Goal: Information Seeking & Learning: Find contact information

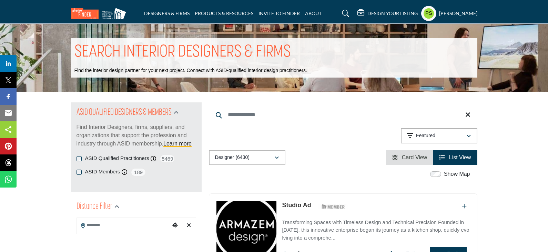
click at [336, 114] on input "Search Keyword" at bounding box center [343, 115] width 269 height 17
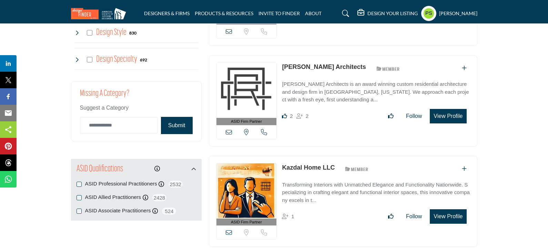
scroll to position [690, 0]
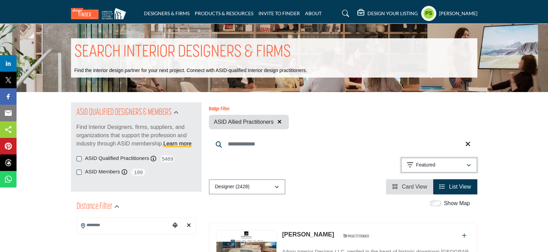
click at [417, 168] on p "Featured" at bounding box center [425, 165] width 19 height 7
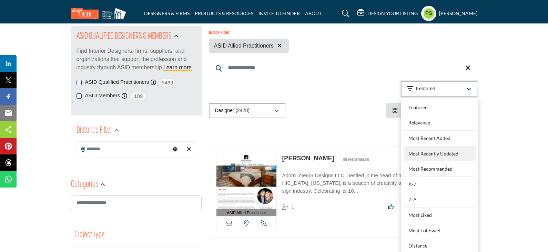
scroll to position [138, 0]
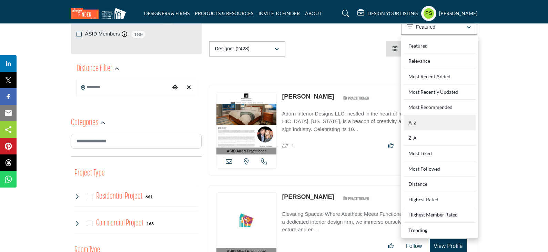
click at [421, 128] on div "A-Z" at bounding box center [440, 123] width 72 height 16
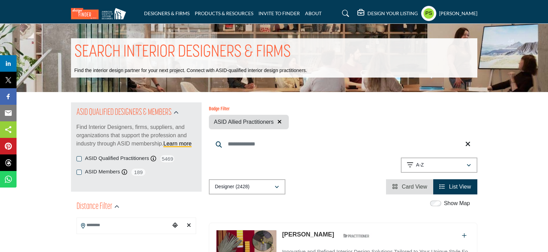
scroll to position [138, 0]
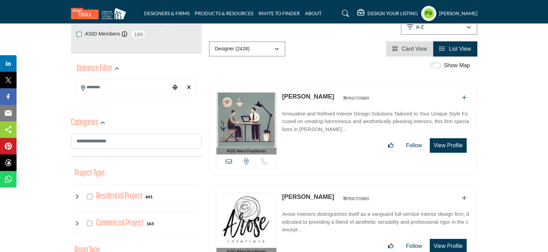
click at [243, 129] on img at bounding box center [247, 119] width 60 height 55
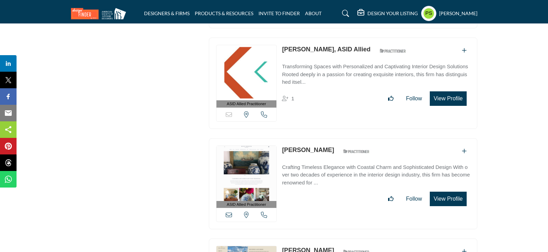
scroll to position [2586, 0]
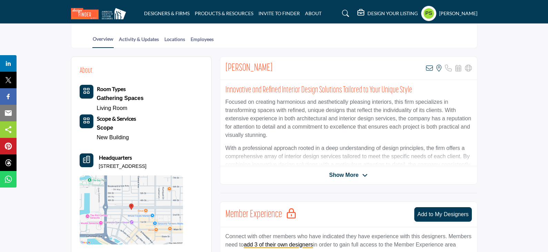
scroll to position [138, 0]
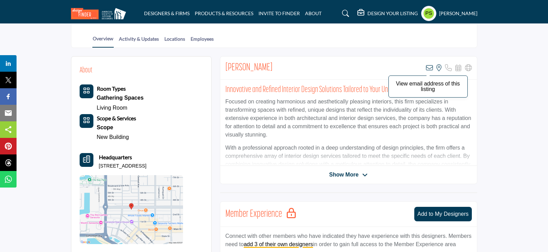
click at [431, 68] on icon at bounding box center [429, 67] width 7 height 7
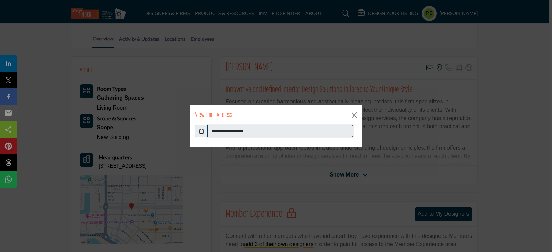
drag, startPoint x: 211, startPoint y: 130, endPoint x: 328, endPoint y: 134, distance: 117.4
click at [328, 134] on input "**********" at bounding box center [280, 131] width 146 height 12
click at [355, 116] on button "Close" at bounding box center [354, 115] width 10 height 10
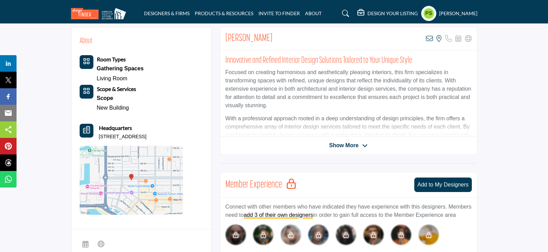
scroll to position [103, 0]
